Goal: Task Accomplishment & Management: Use online tool/utility

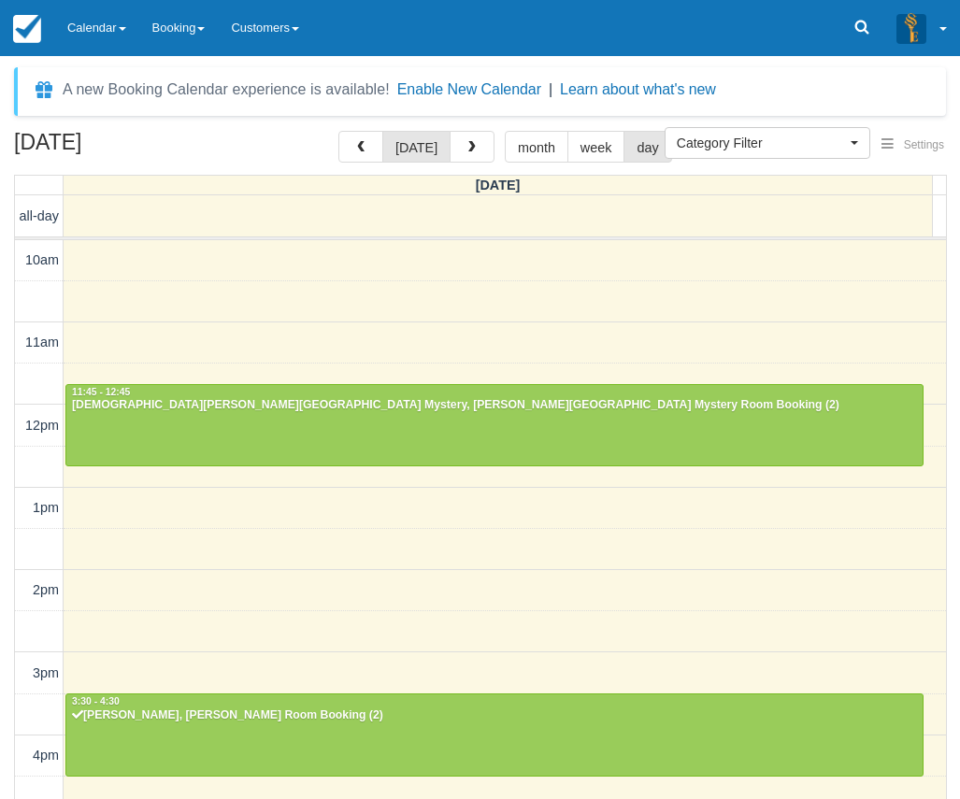
select select
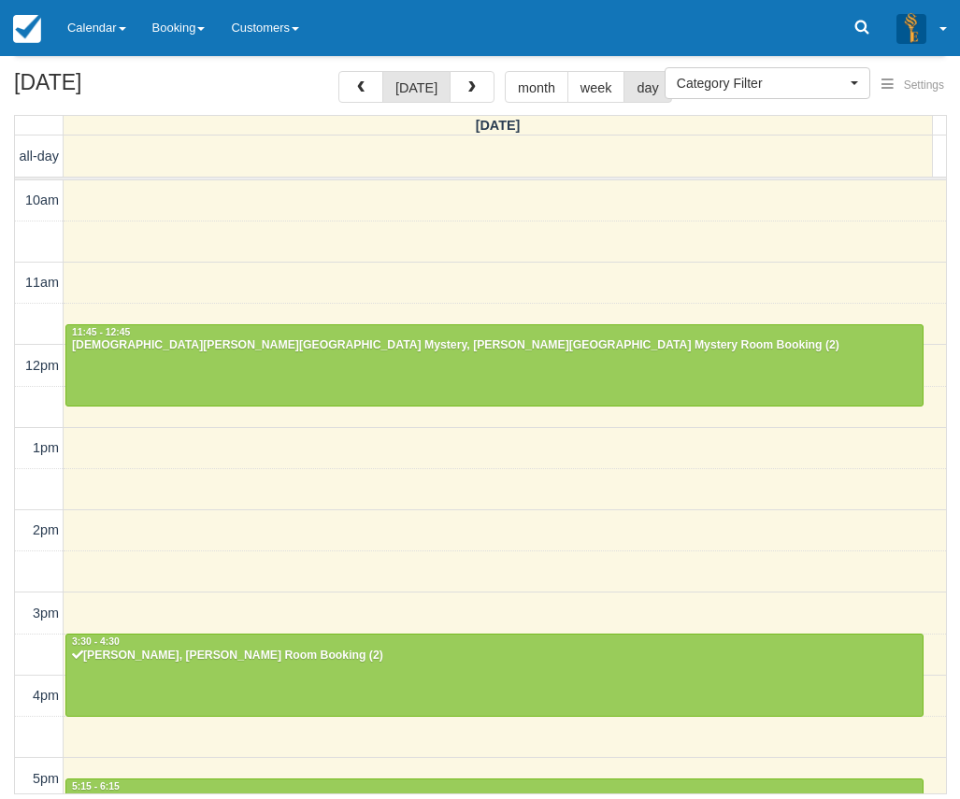
scroll to position [418, 0]
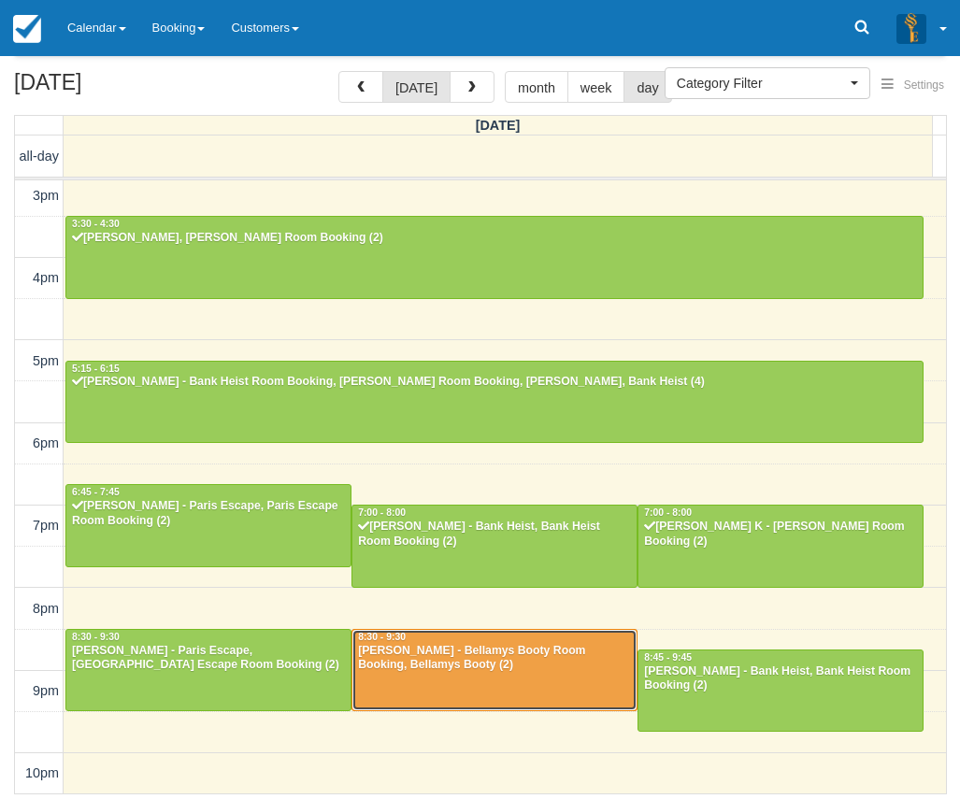
click at [491, 670] on div "[PERSON_NAME] - Bellamys Booty Room Booking, Bellamys Booty (2)" at bounding box center [494, 659] width 275 height 30
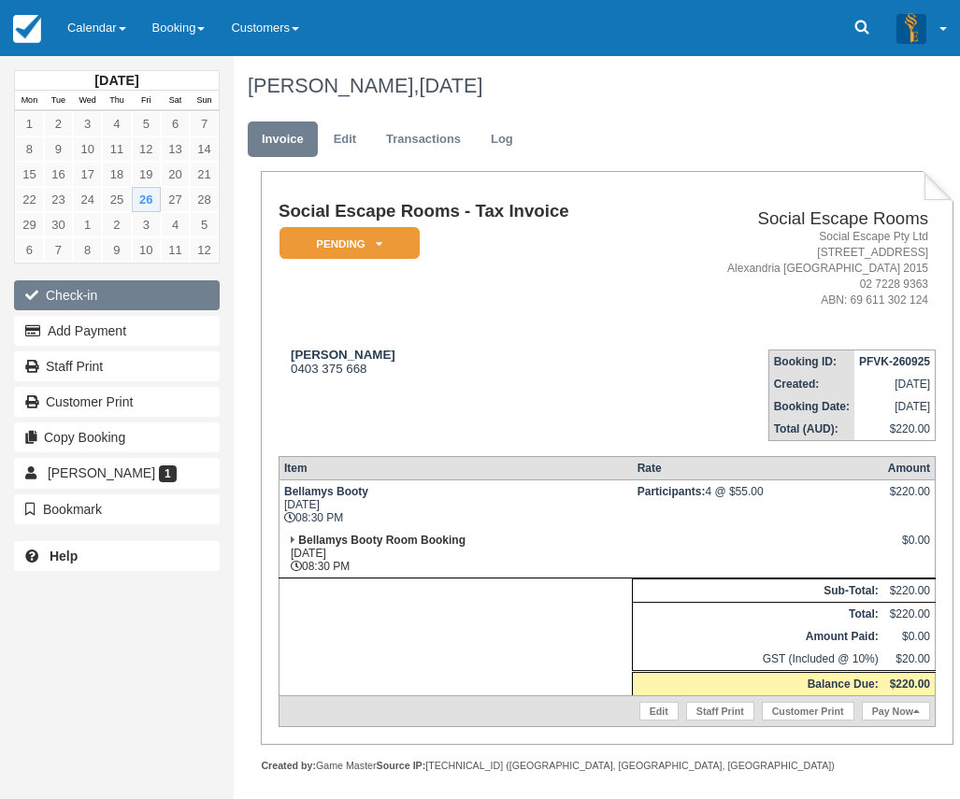
click at [96, 291] on button "Check-in" at bounding box center [117, 295] width 206 height 30
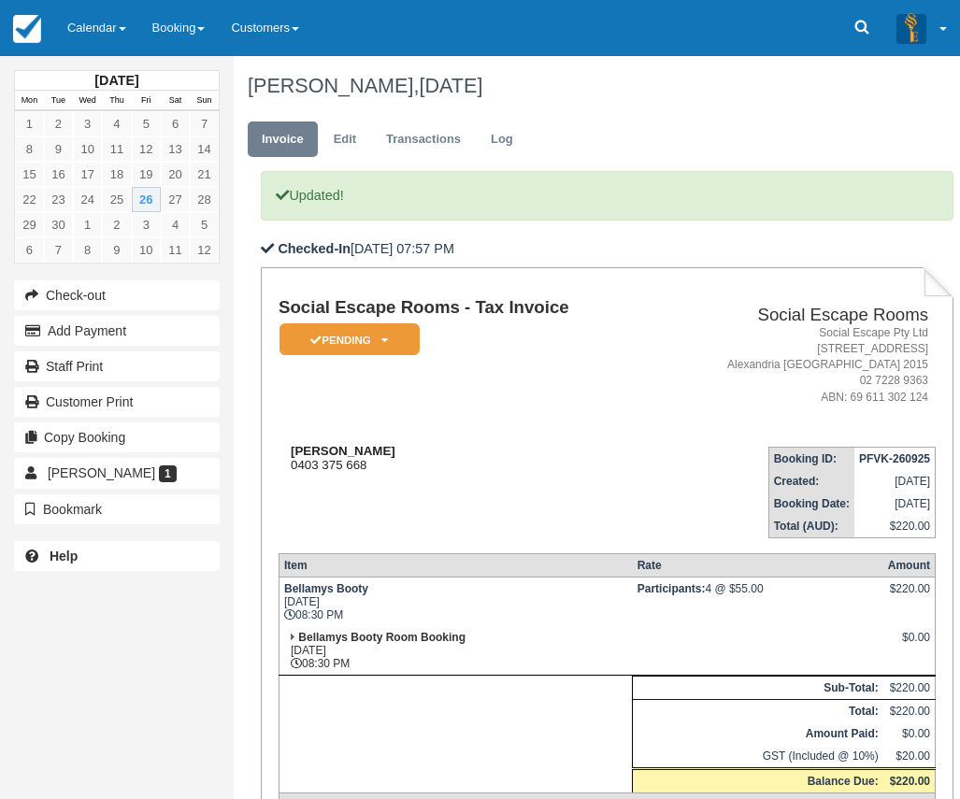
click at [460, 465] on div "Joel Phillips 0403 375 668" at bounding box center [467, 458] width 377 height 28
click at [614, 353] on td "Social Escape Rooms - Tax Invoice Pending   Reserved Deposit Paid Blocked for C…" at bounding box center [467, 364] width 377 height 133
click at [571, 402] on td "Social Escape Rooms - Tax Invoice Pending   Reserved Deposit Paid Blocked for C…" at bounding box center [467, 364] width 377 height 133
click at [110, 24] on link "Calendar" at bounding box center [96, 28] width 85 height 56
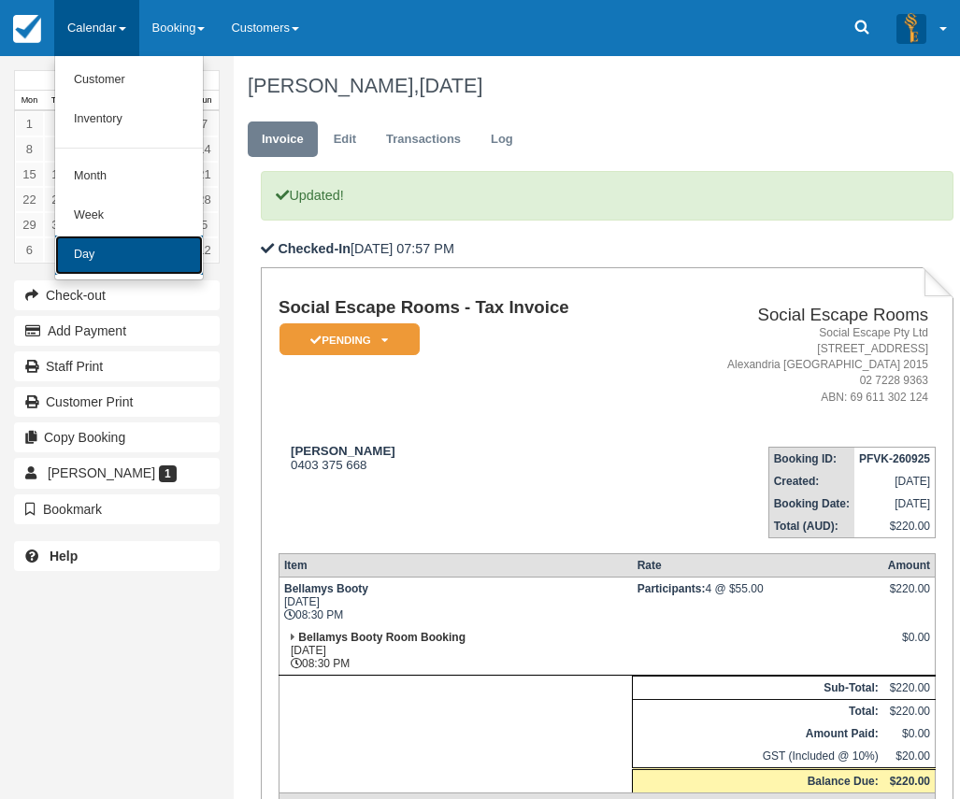
click at [119, 263] on link "Day" at bounding box center [129, 255] width 148 height 39
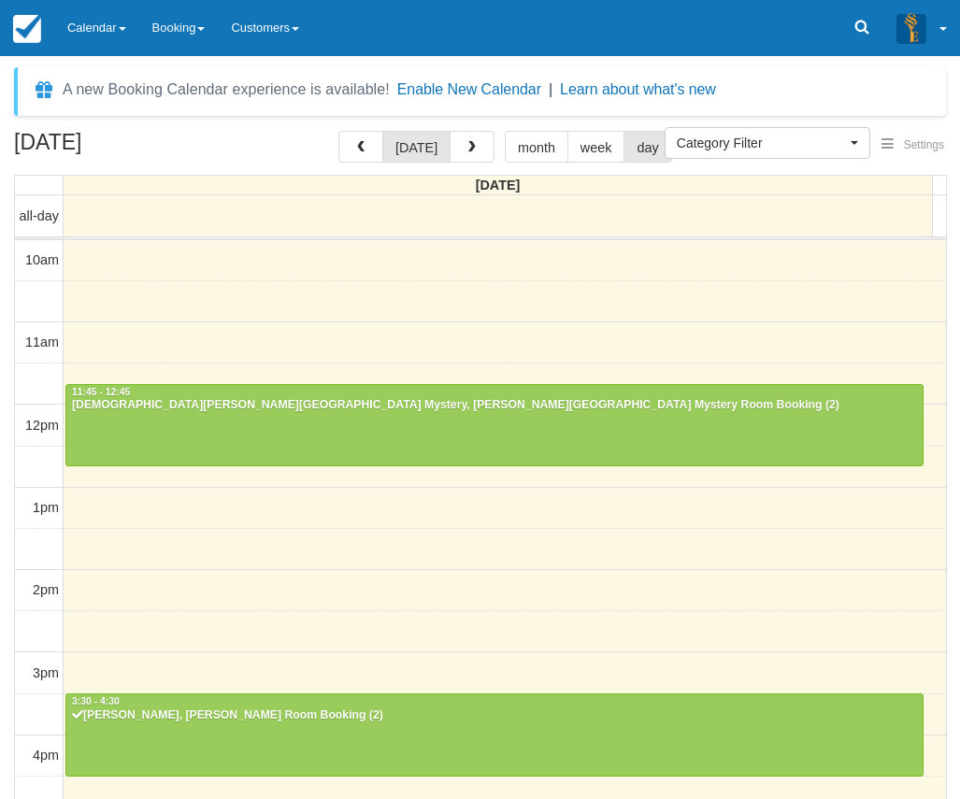
select select
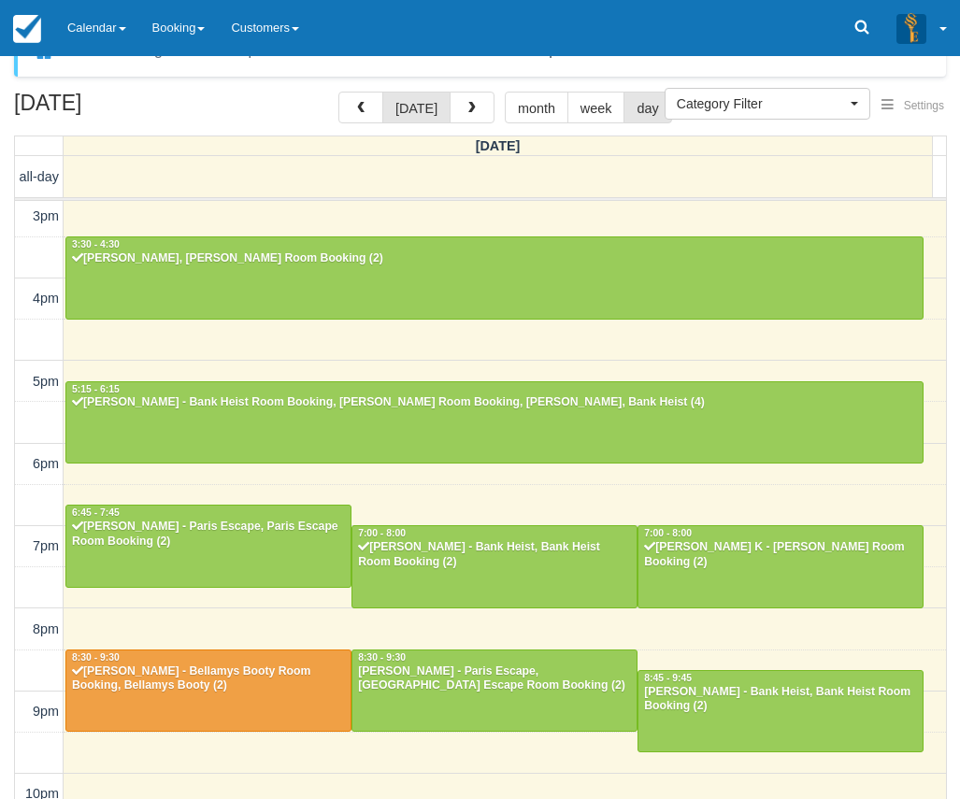
scroll to position [60, 0]
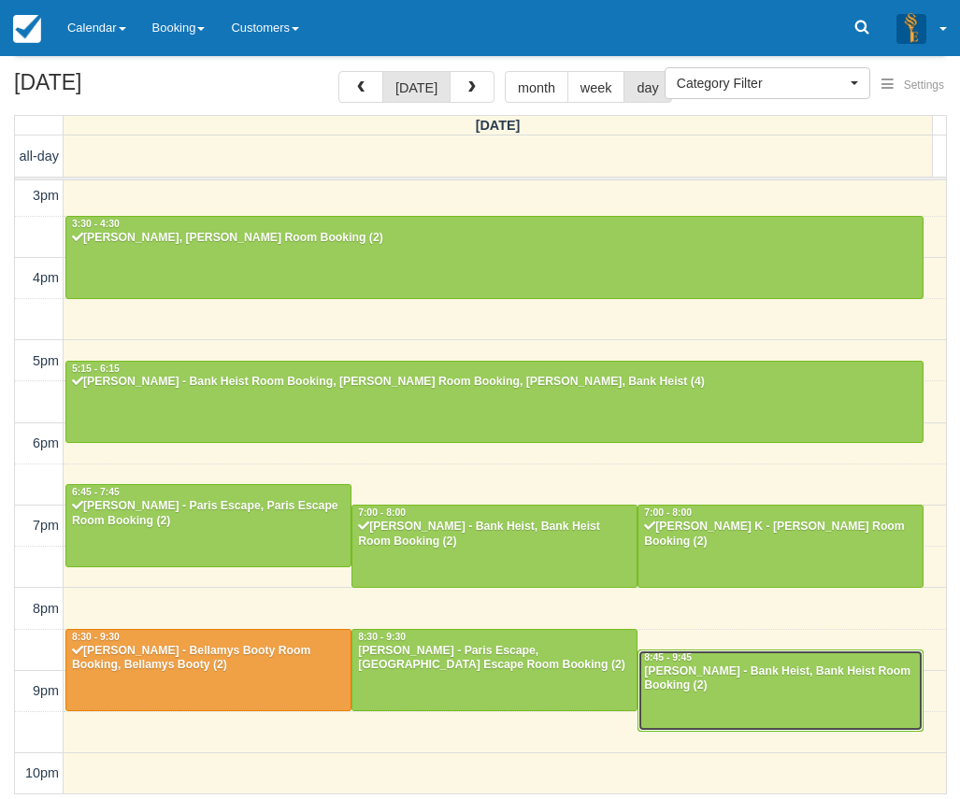
click at [784, 688] on div "Kimberly Garchitorena - Bank Heist, Bank Heist Room Booking (2)" at bounding box center [780, 680] width 275 height 30
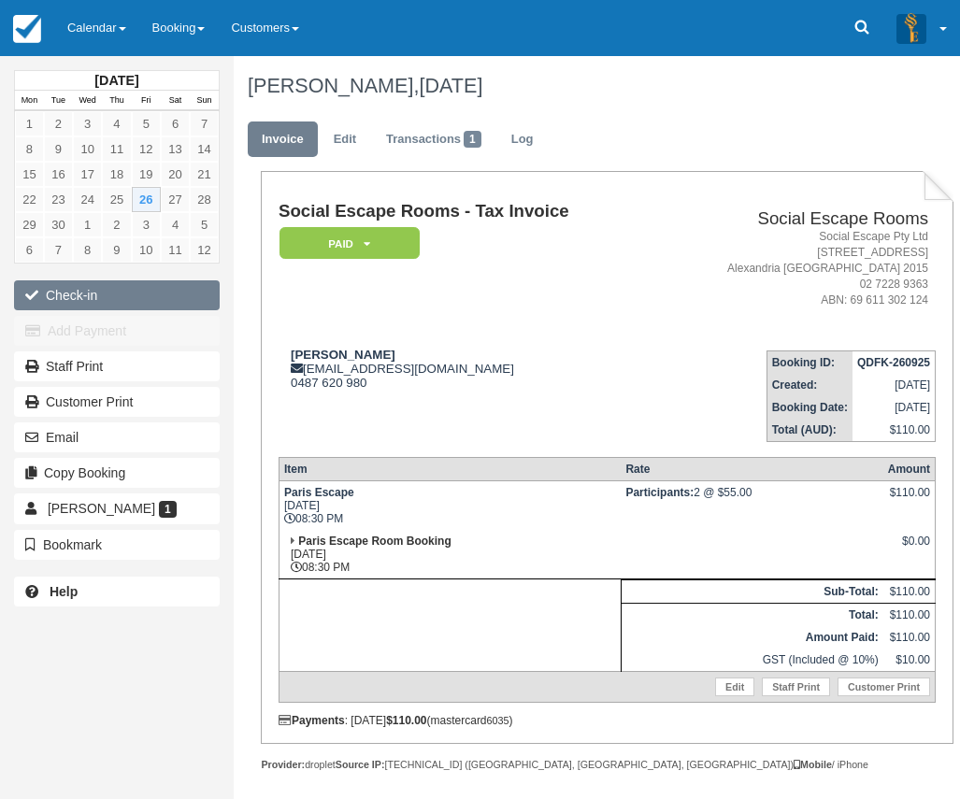
click at [156, 287] on button "Check-in" at bounding box center [117, 295] width 206 height 30
click at [65, 293] on button "Check-in" at bounding box center [117, 295] width 206 height 30
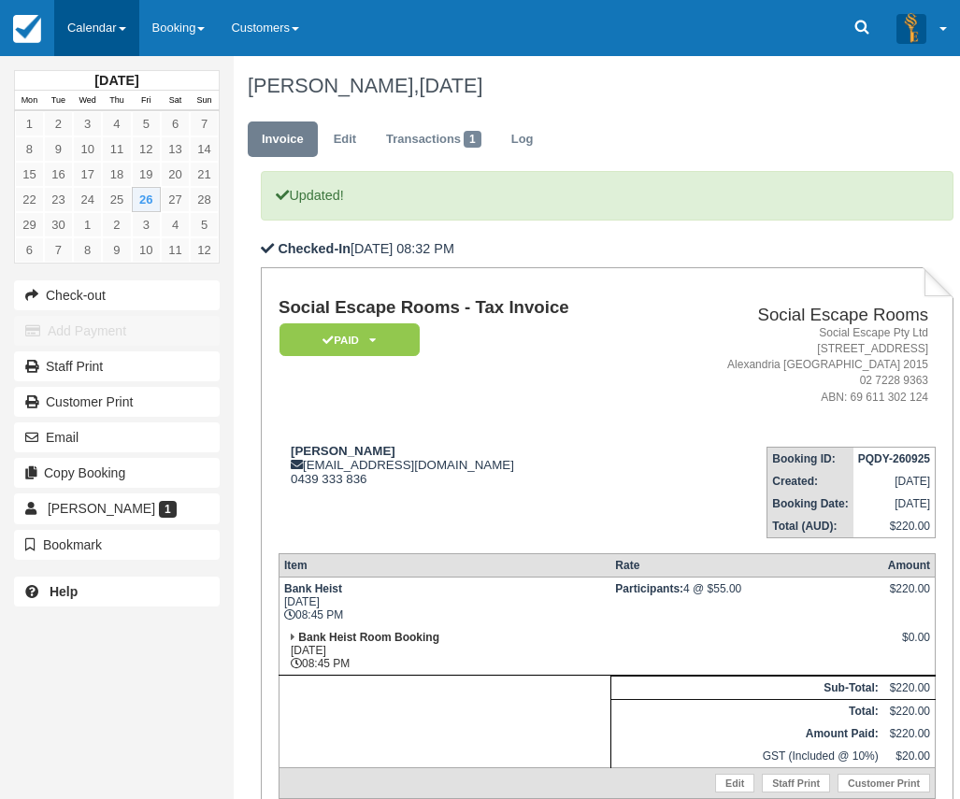
click at [91, 24] on link "Calendar" at bounding box center [96, 28] width 85 height 56
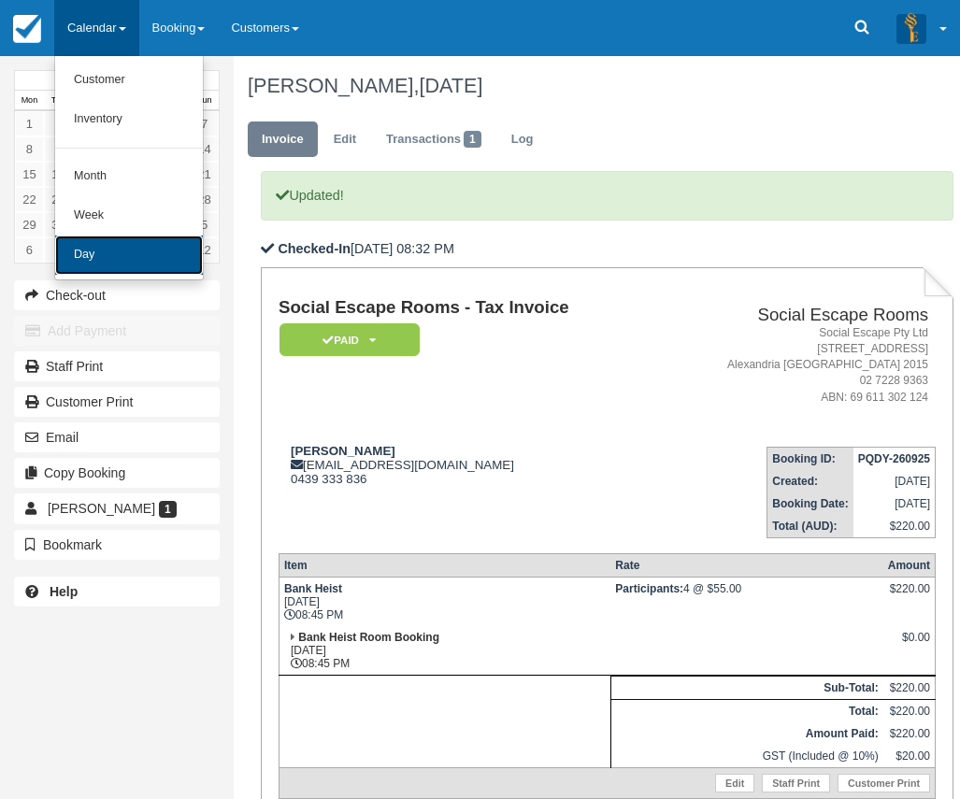
click at [97, 253] on link "Day" at bounding box center [129, 255] width 148 height 39
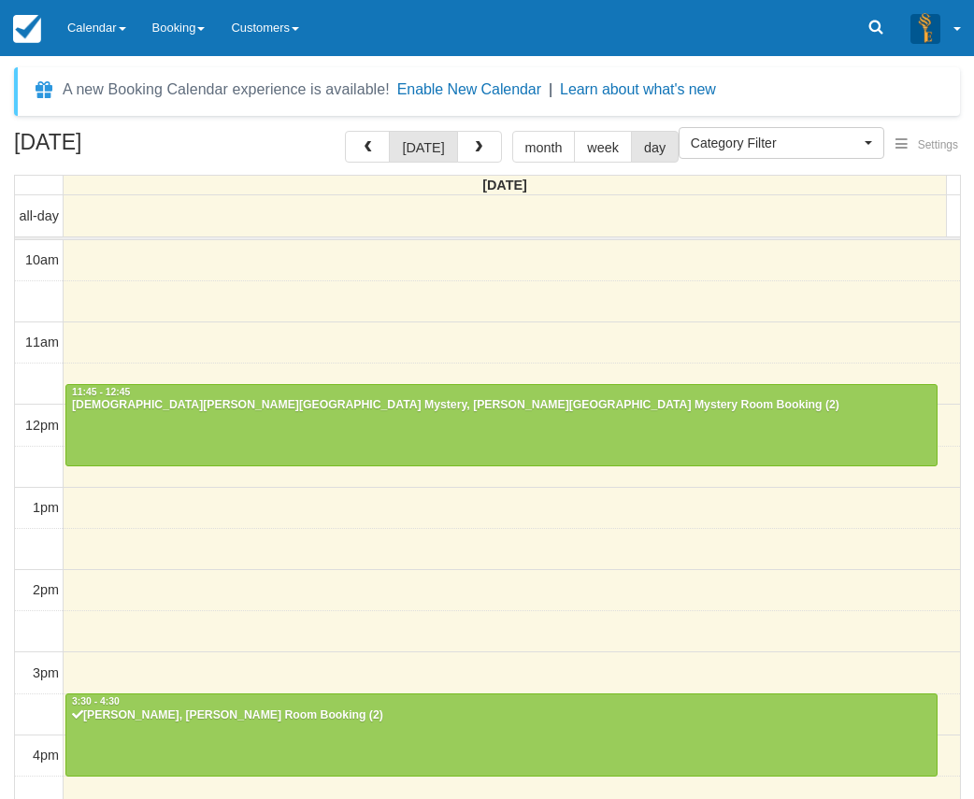
select select
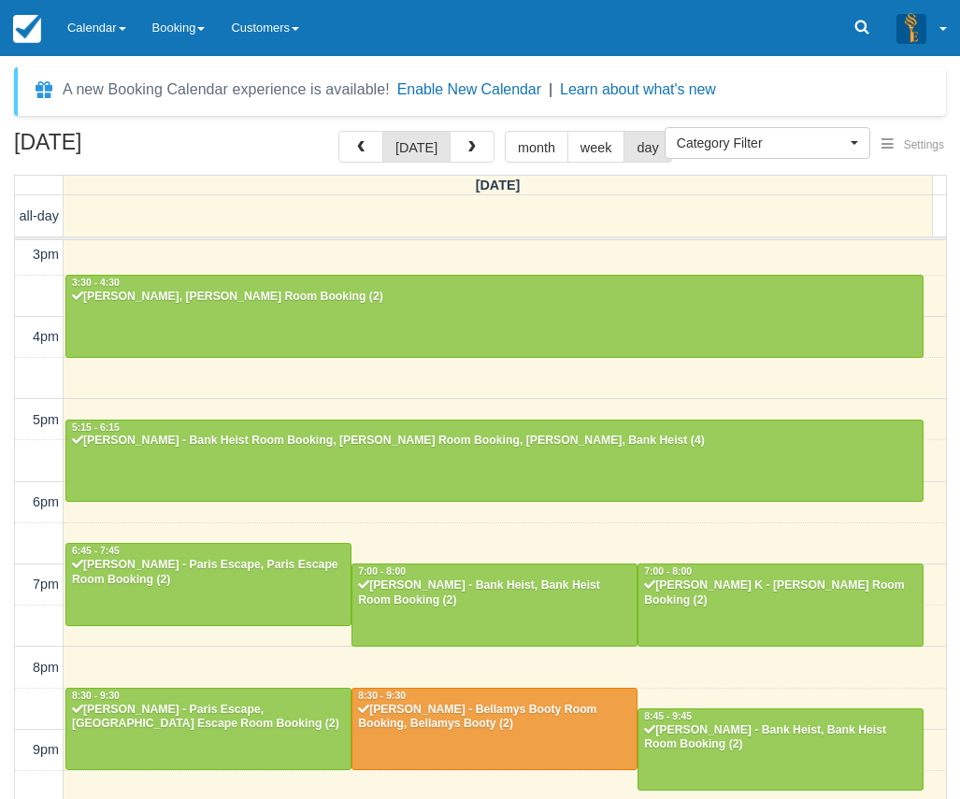
scroll to position [418, 0]
